Goal: Browse casually

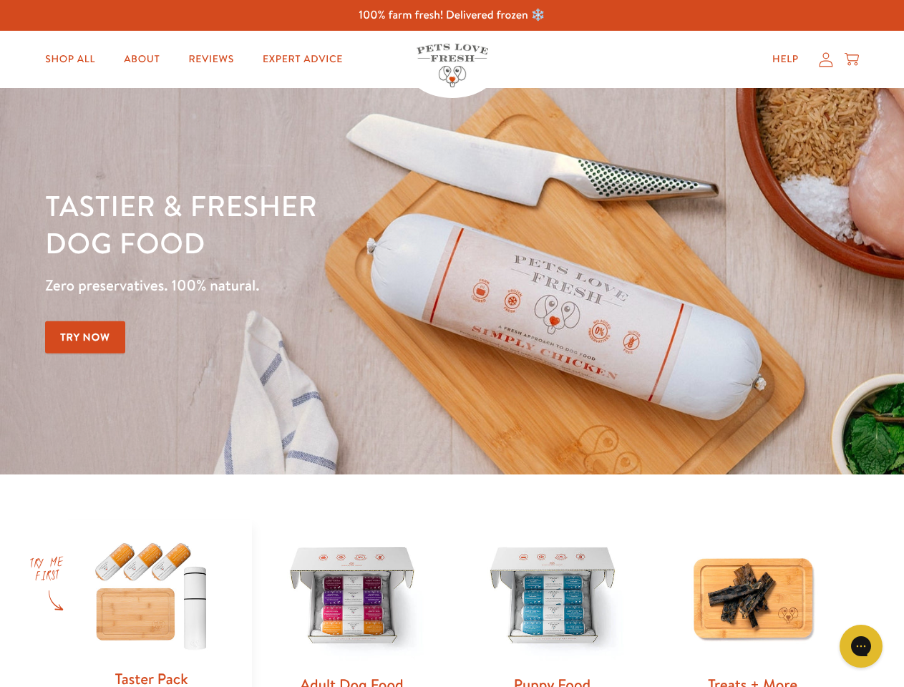
click at [452, 344] on div "Tastier & fresher dog food Zero preservatives. 100% natural. Try Now" at bounding box center [316, 281] width 543 height 189
click at [861, 646] on icon "Gorgias live chat" at bounding box center [861, 646] width 14 height 14
